Goal: Task Accomplishment & Management: Use online tool/utility

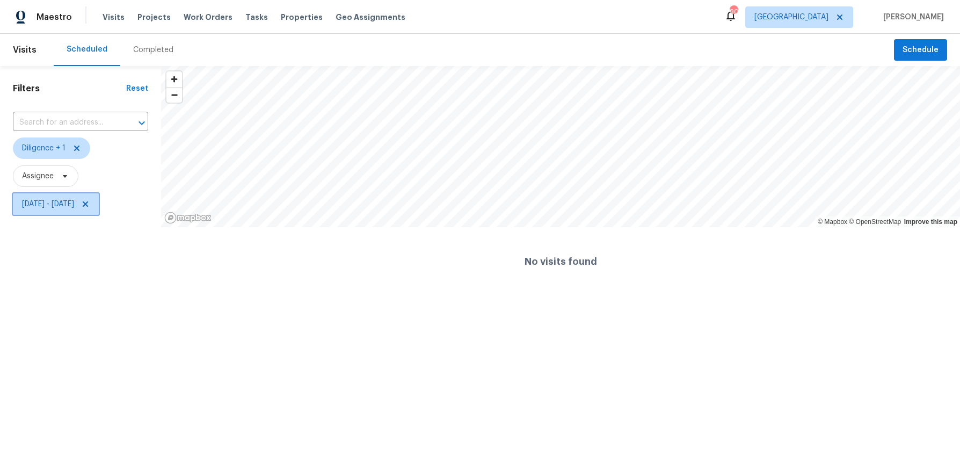
click at [68, 209] on span "Tue, Sep 09 - Tue, Sep 09" at bounding box center [48, 204] width 52 height 11
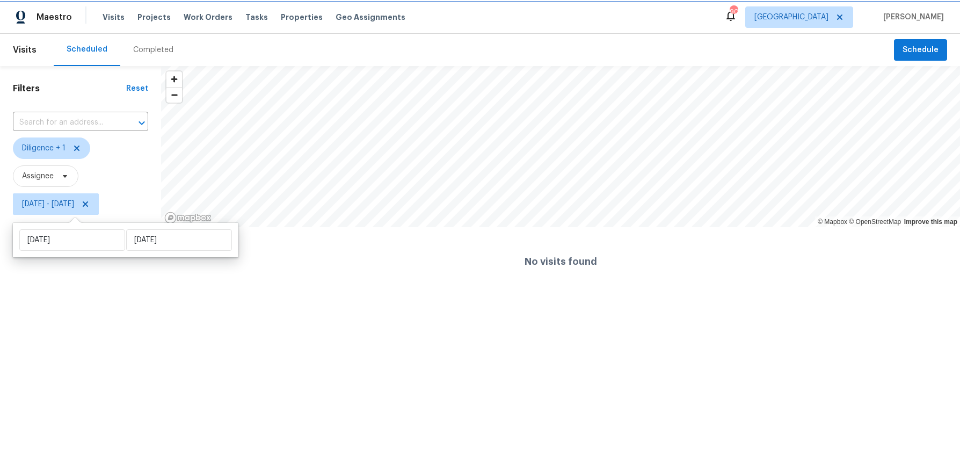
click at [68, 209] on span "Tue, Sep 09 - Tue, Sep 09" at bounding box center [48, 204] width 52 height 11
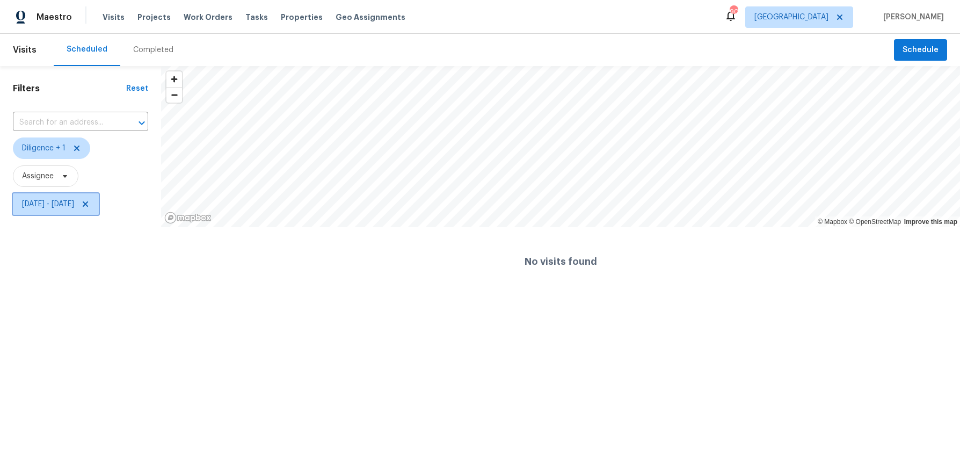
click at [68, 209] on span "Tue, Sep 09 - Tue, Sep 09" at bounding box center [48, 204] width 52 height 11
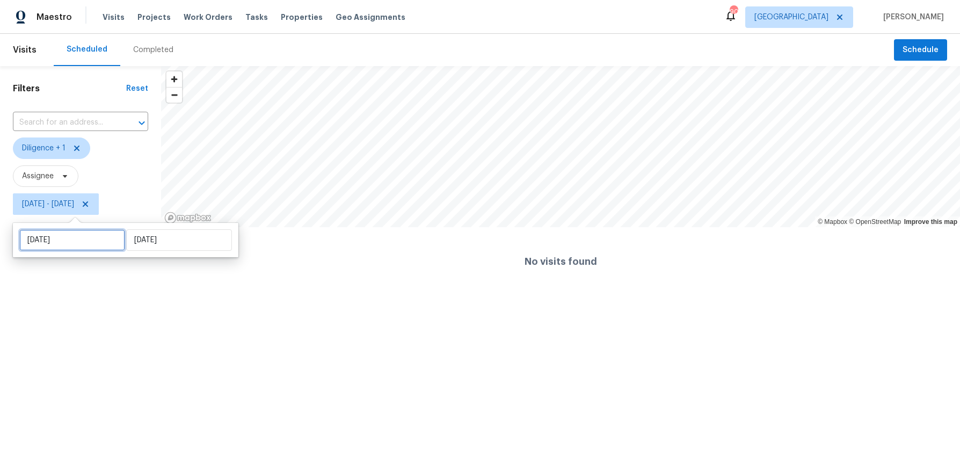
select select "8"
select select "2025"
select select "9"
select select "2025"
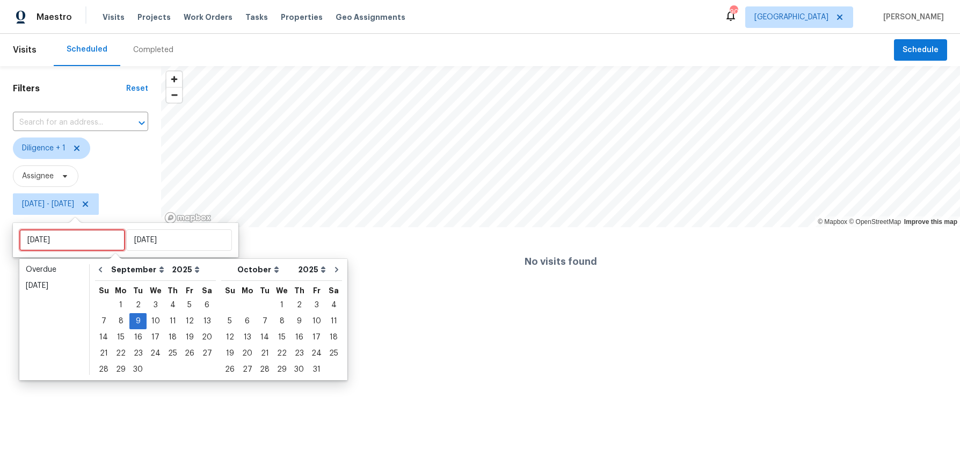
click at [64, 241] on input "Tue, Sep 09" at bounding box center [72, 239] width 106 height 21
type input "Mon, Sep 01"
click at [191, 321] on div "12" at bounding box center [189, 321] width 17 height 15
type input "[DATE]"
type input "Tue, Sep 09"
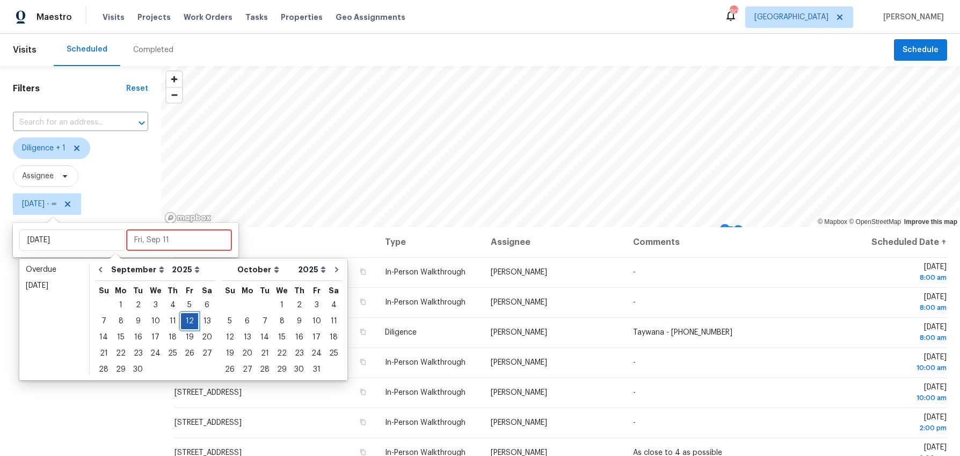
click at [191, 321] on div "12" at bounding box center [189, 321] width 17 height 15
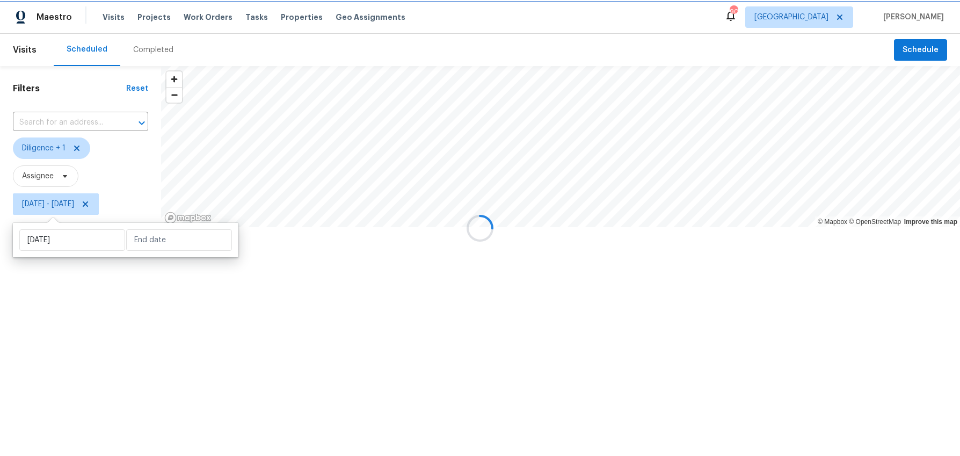
type input "[DATE]"
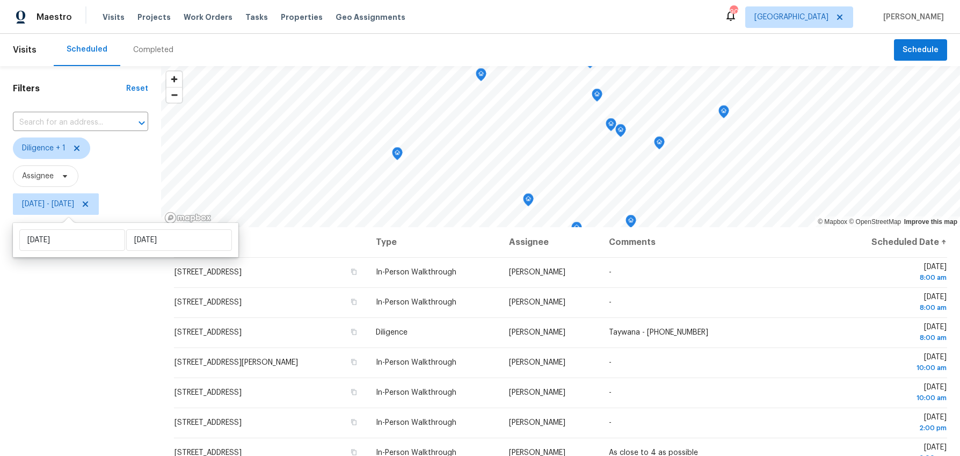
click at [114, 304] on div "Filters Reset ​ Diligence + 1 Assignee Fri, Sep 12 - Fri, Sep 12" at bounding box center [80, 329] width 161 height 526
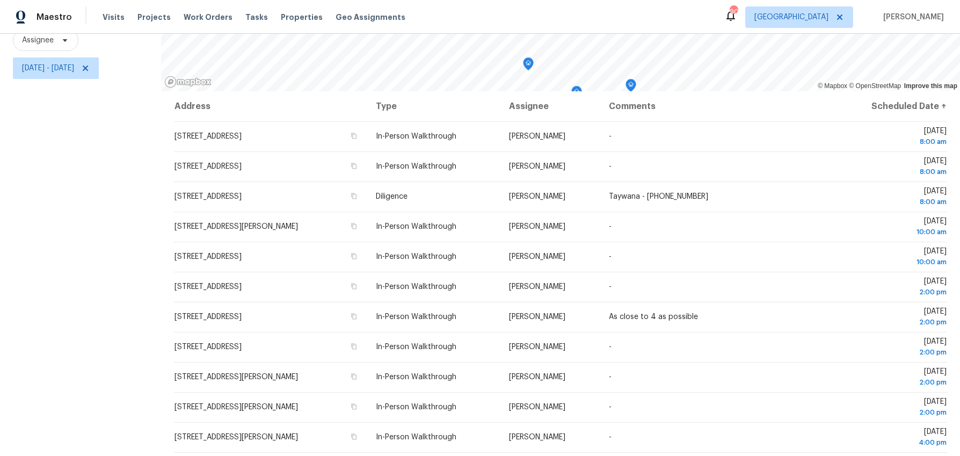
scroll to position [5, 0]
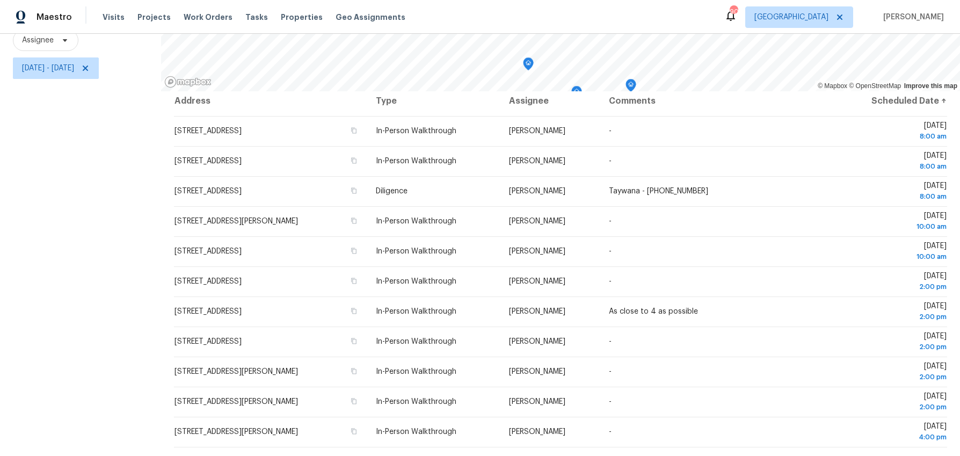
drag, startPoint x: 211, startPoint y: 341, endPoint x: 701, endPoint y: 449, distance: 501.3
click at [701, 449] on div "Address Type Assignee Comments Scheduled Date ↑ 895 Prestonwood Dr, Lawrencevil…" at bounding box center [560, 273] width 799 height 365
click at [48, 76] on span "Fri, Sep 12 - Fri, Sep 12" at bounding box center [56, 67] width 86 height 21
select select "8"
select select "2025"
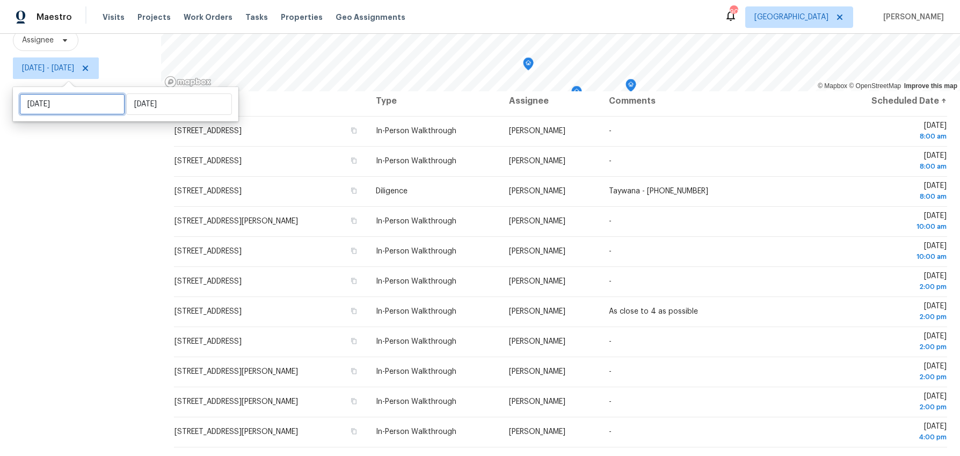
select select "9"
select select "2025"
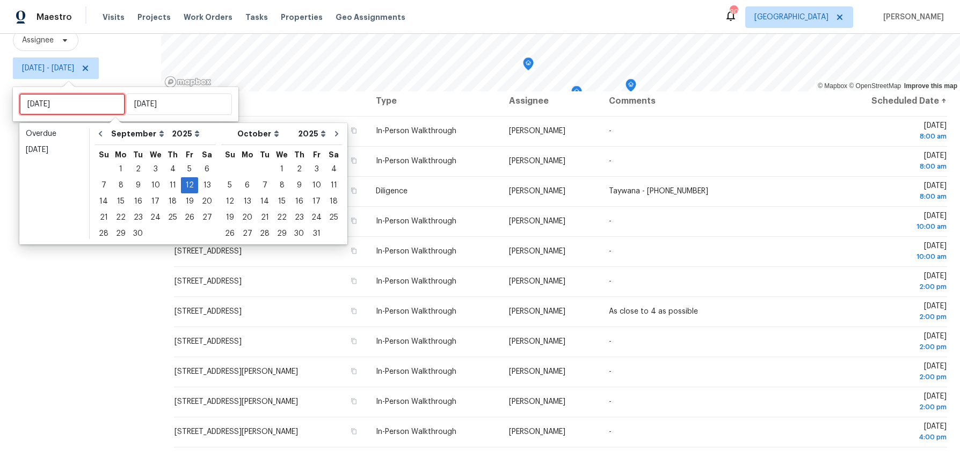
click at [44, 100] on input "[DATE]" at bounding box center [72, 103] width 106 height 21
type input "[DATE]"
click at [122, 201] on div "15" at bounding box center [120, 201] width 17 height 15
type input "[DATE]"
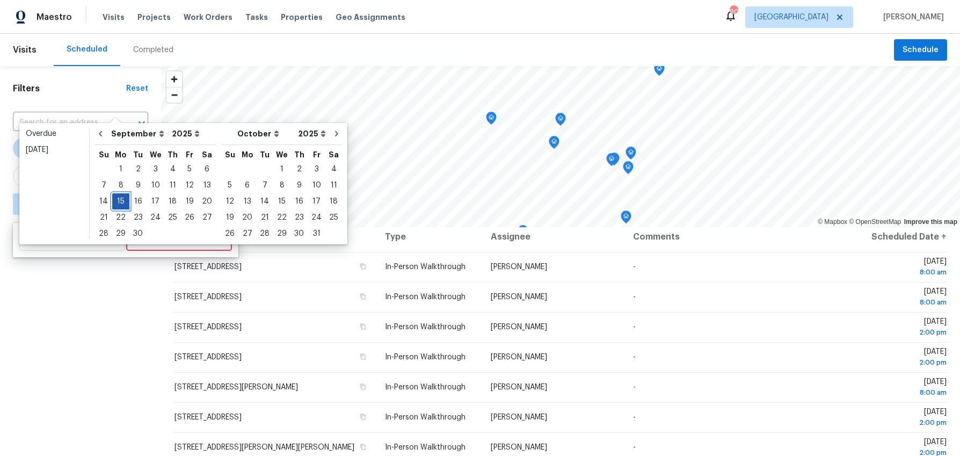
click at [122, 201] on div "15" at bounding box center [120, 201] width 17 height 15
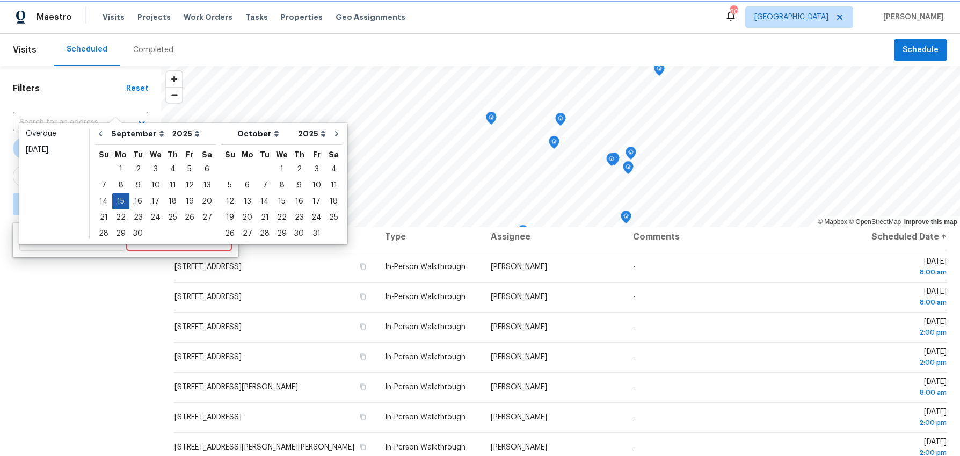
type input "[DATE]"
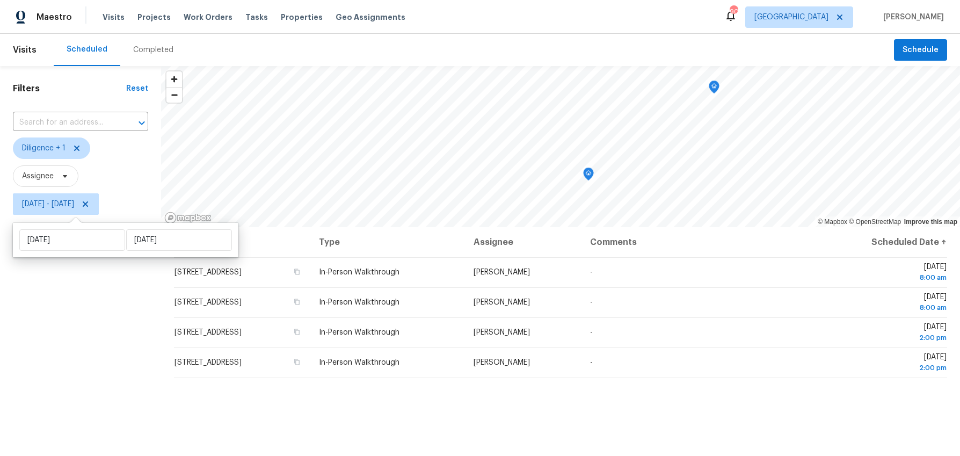
click at [91, 283] on div "Filters Reset ​ Diligence + 1 Assignee Mon, Sep 15 - Mon, Sep 15" at bounding box center [80, 329] width 161 height 526
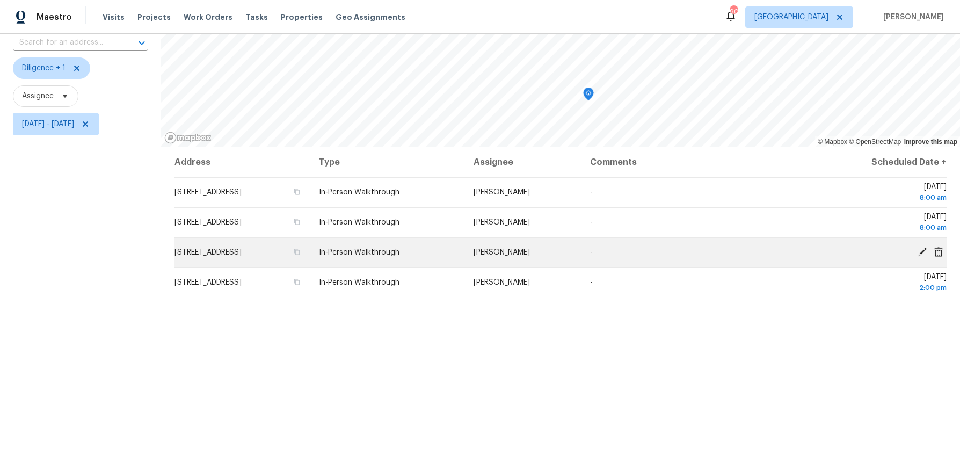
scroll to position [82, 0]
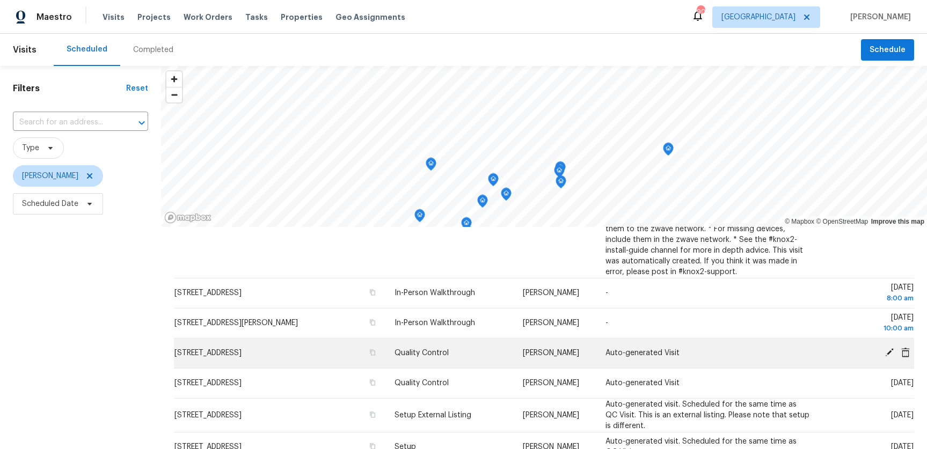
scroll to position [122, 0]
